Goal: Task Accomplishment & Management: Manage account settings

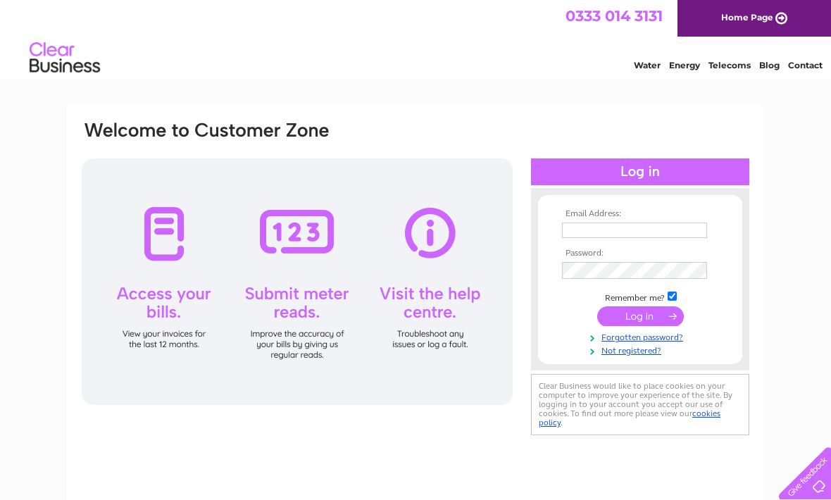
click at [646, 223] on input "text" at bounding box center [634, 230] width 145 height 15
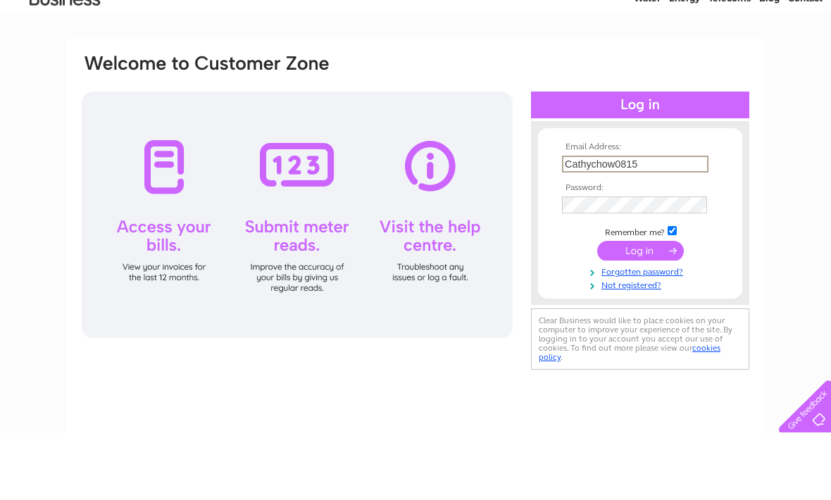
click at [666, 260] on td at bounding box center [640, 272] width 163 height 24
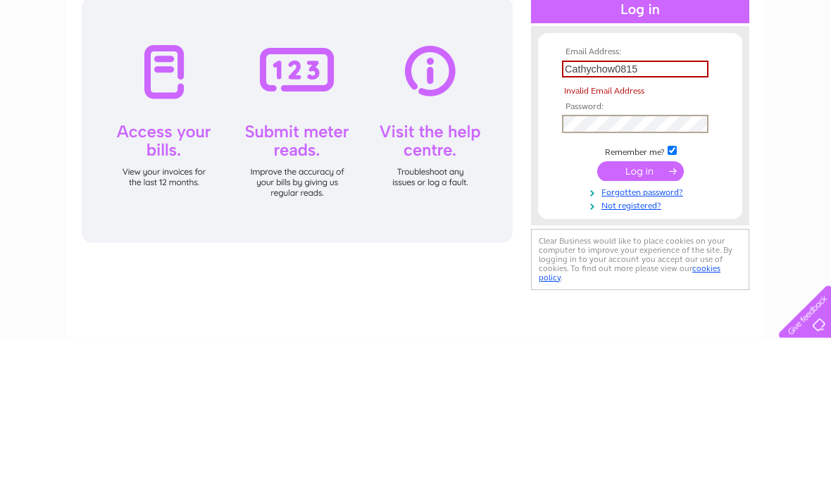
click at [677, 223] on input "Cathychow0815" at bounding box center [635, 231] width 147 height 17
click at [663, 223] on input "[PERSON_NAME]" at bounding box center [635, 231] width 147 height 17
click at [636, 323] on input "submit" at bounding box center [640, 333] width 87 height 20
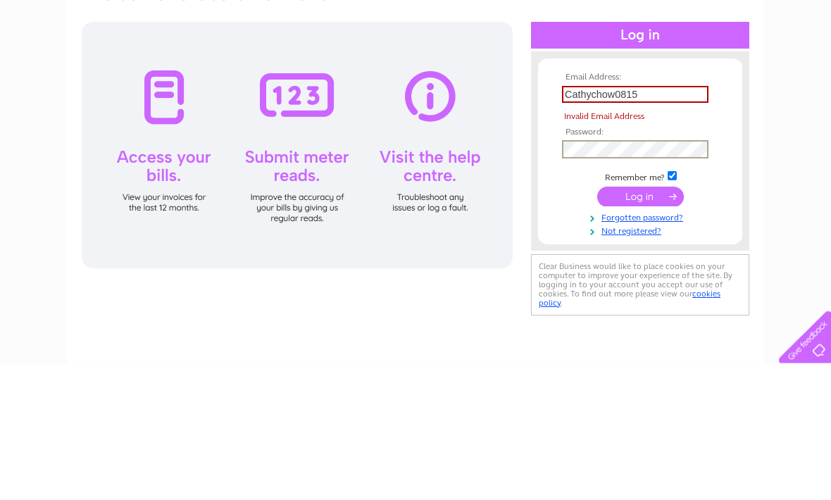
click at [656, 223] on input "Cathychow0815" at bounding box center [635, 231] width 147 height 17
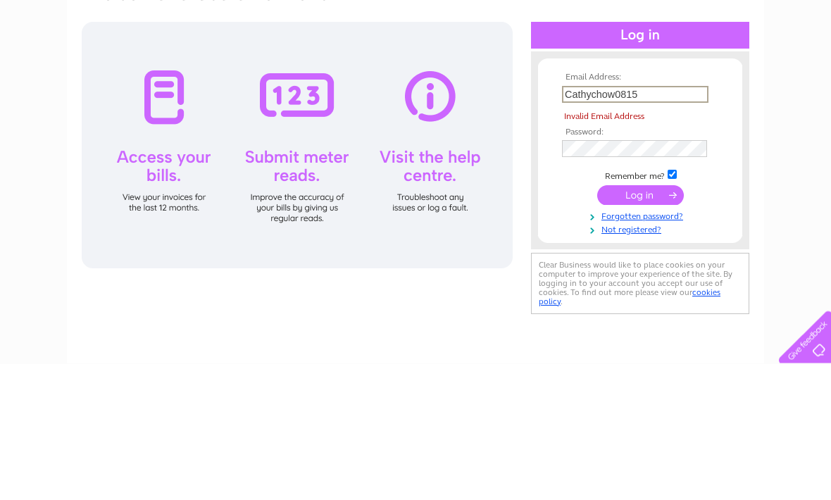
click at [678, 223] on input "Cathychow0815" at bounding box center [635, 231] width 147 height 17
type input "C"
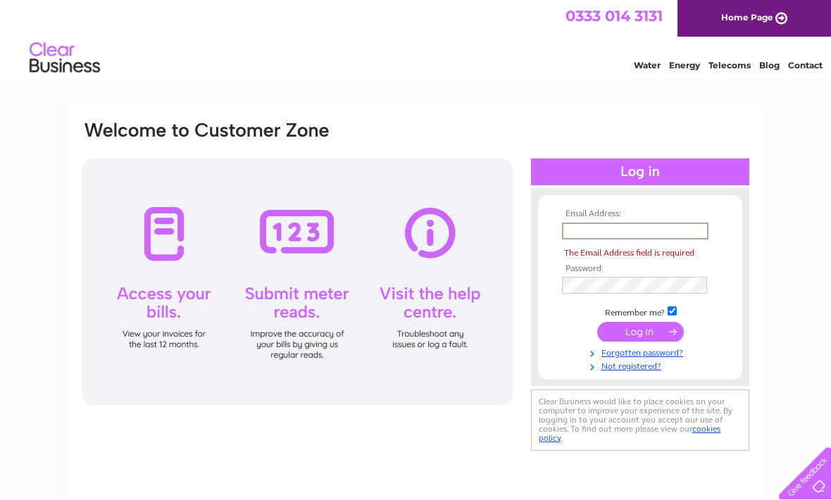
click at [438, 70] on div "Water Energy Telecoms Blog Contact" at bounding box center [415, 60] width 831 height 46
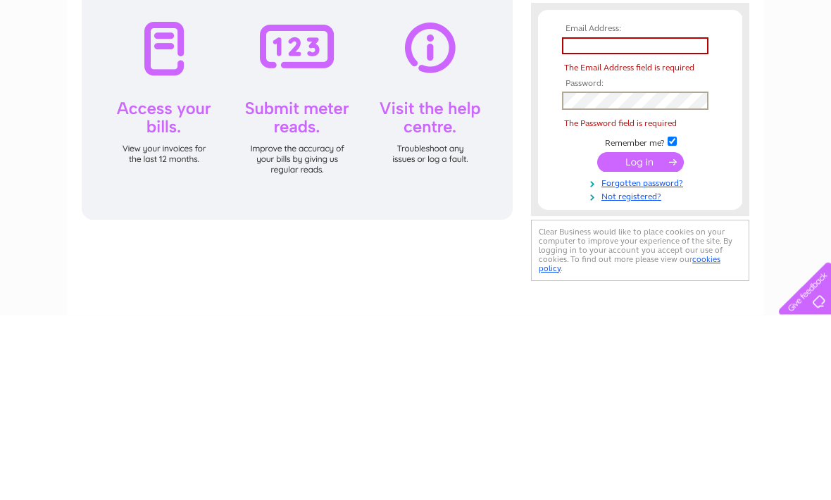
click at [606, 209] on th "Email Address:" at bounding box center [640, 214] width 163 height 10
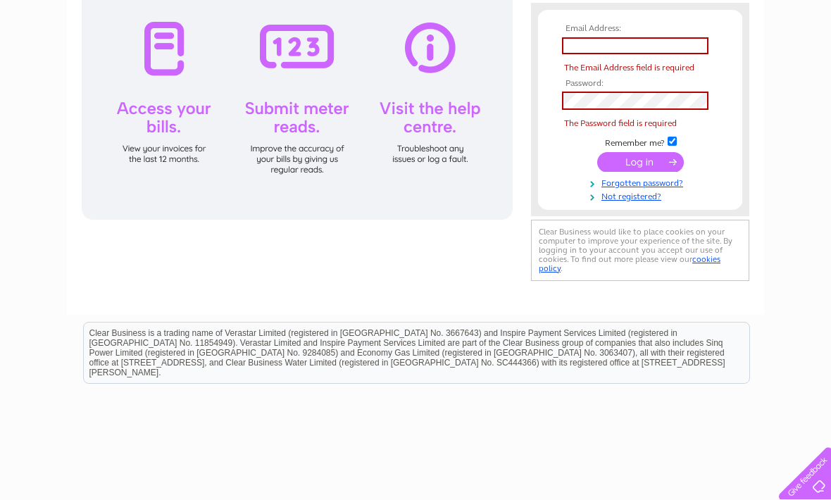
click at [615, 50] on input "text" at bounding box center [635, 45] width 147 height 17
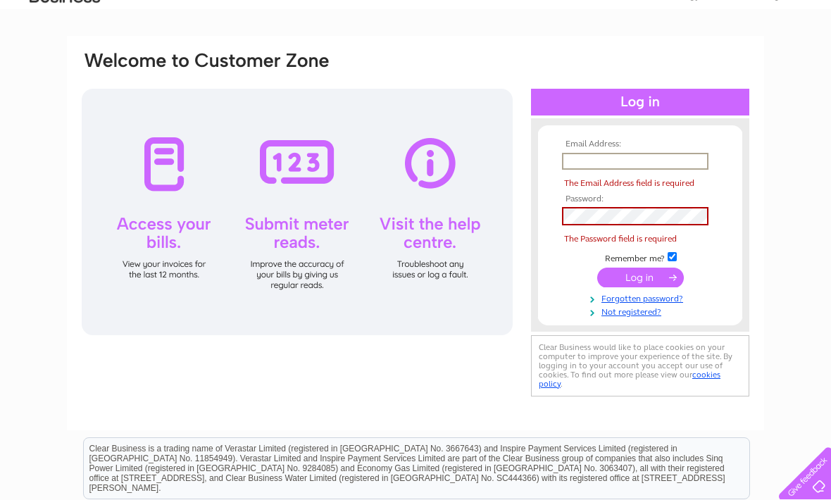
scroll to position [13, 0]
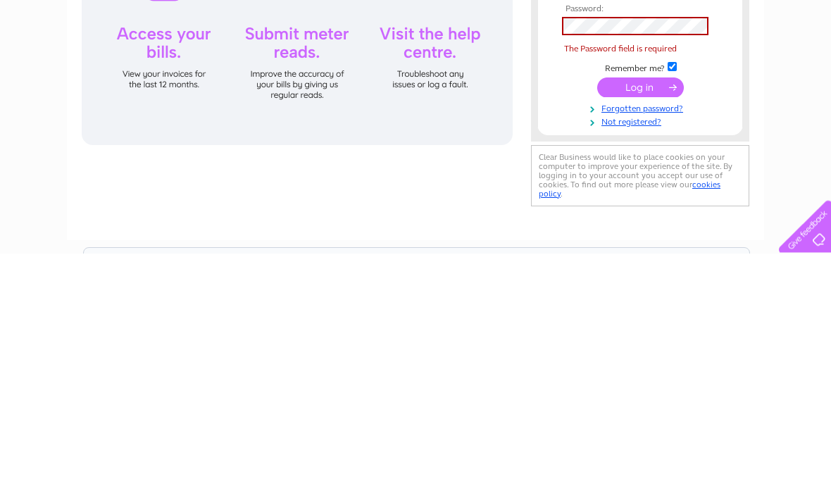
click at [784, 170] on div "Email Address: The Email Address field is required Password:" at bounding box center [415, 410] width 831 height 635
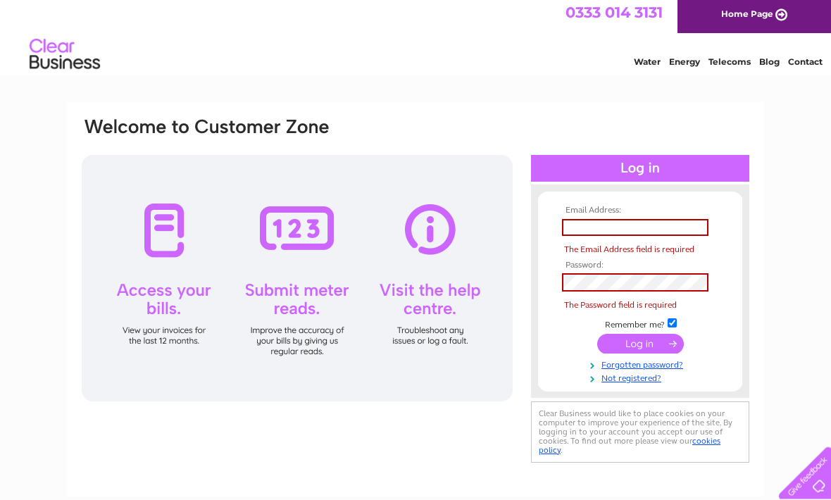
scroll to position [0, 0]
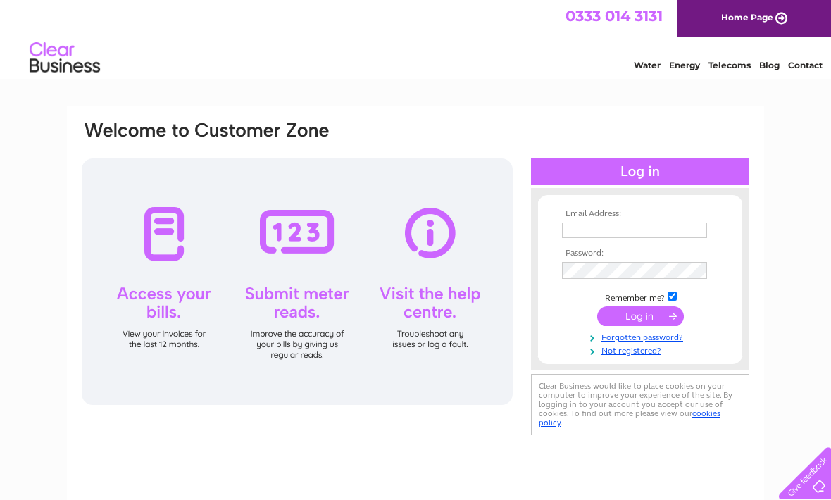
click at [623, 234] on input "text" at bounding box center [634, 230] width 145 height 15
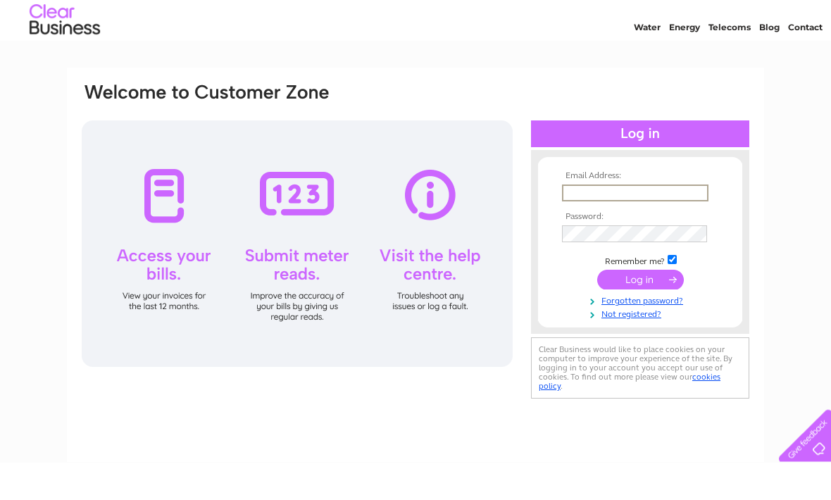
click at [790, 151] on div "Email Address: Password:" at bounding box center [415, 423] width 831 height 635
